Goal: Check status: Check status

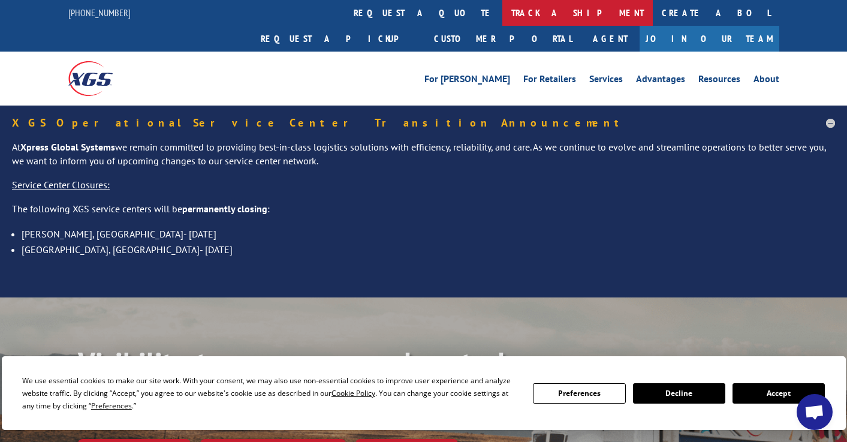
click at [503, 10] on link "track a shipment" at bounding box center [578, 13] width 151 height 26
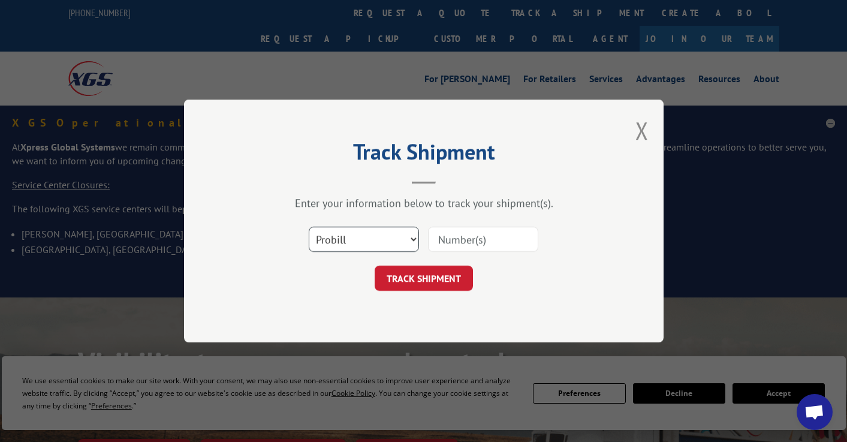
click at [388, 230] on select "Select category... Probill BOL PO" at bounding box center [364, 239] width 110 height 25
select select "bol"
click at [455, 235] on input at bounding box center [483, 239] width 110 height 25
paste input "31437341"
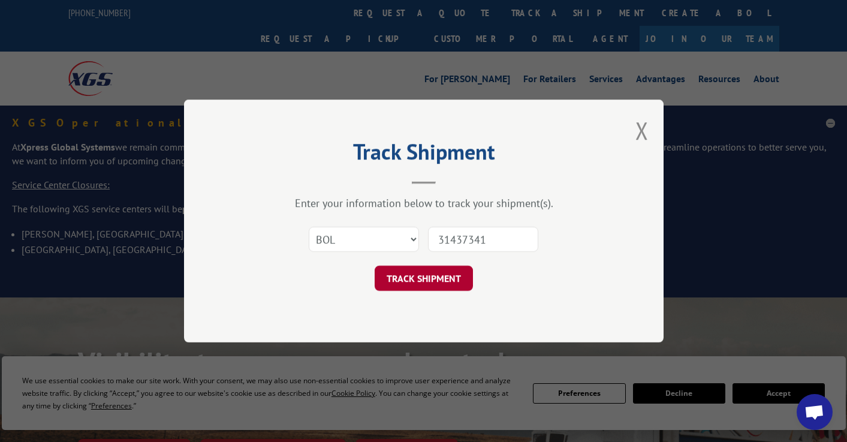
type input "31437341"
click at [408, 279] on button "TRACK SHIPMENT" at bounding box center [424, 278] width 98 height 25
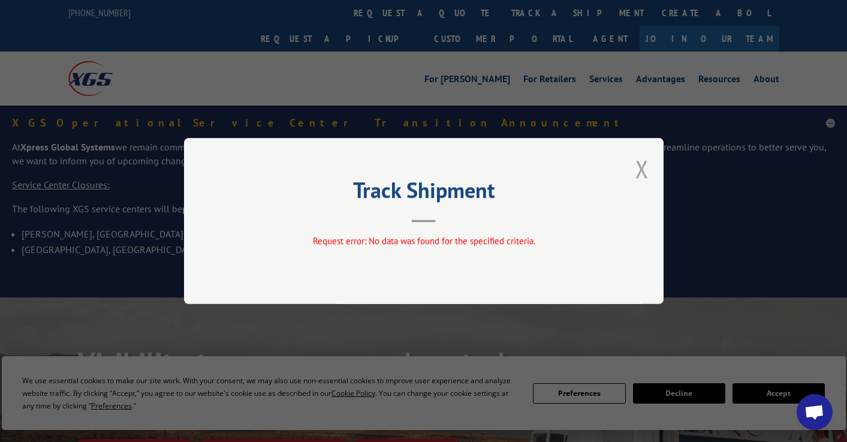
click at [643, 171] on button "Close modal" at bounding box center [642, 169] width 13 height 32
